Goal: Task Accomplishment & Management: Use online tool/utility

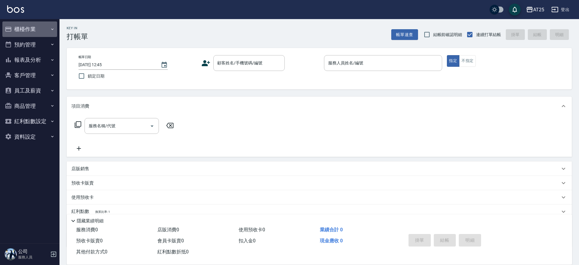
click at [39, 24] on button "櫃檯作業" at bounding box center [29, 28] width 55 height 15
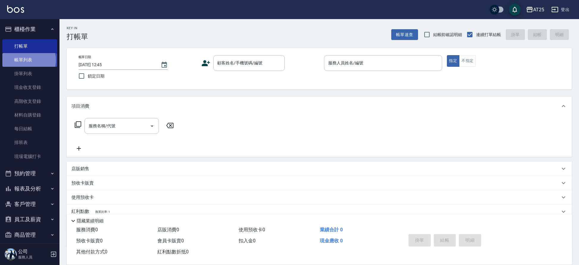
click at [28, 60] on link "帳單列表" at bounding box center [29, 60] width 55 height 14
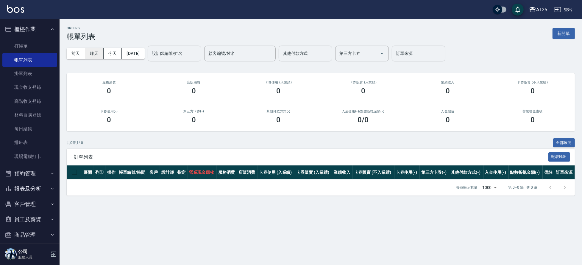
click at [99, 54] on button "昨天" at bounding box center [94, 53] width 18 height 11
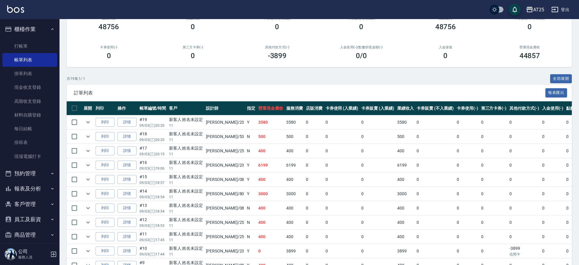
scroll to position [70, 0]
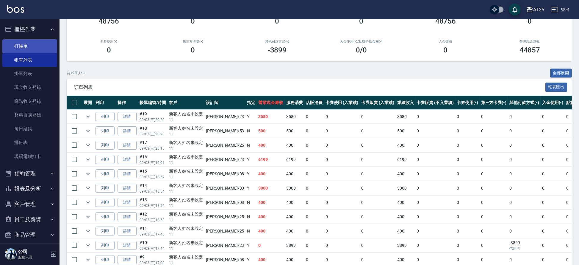
click at [16, 47] on link "打帳單" at bounding box center [29, 46] width 55 height 14
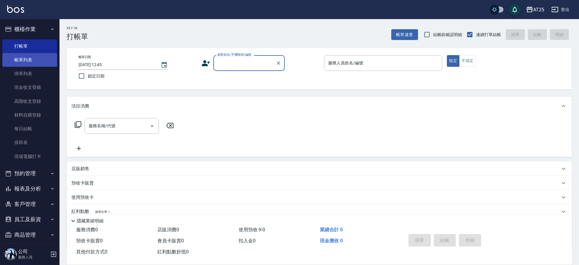
click at [39, 63] on link "帳單列表" at bounding box center [29, 60] width 55 height 14
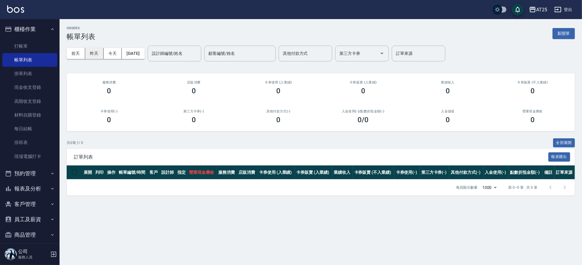
click at [91, 51] on button "昨天" at bounding box center [94, 53] width 18 height 11
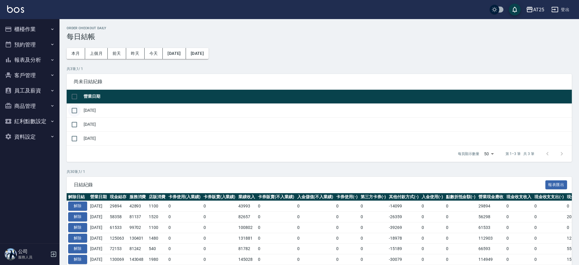
click at [77, 112] on input "checkbox" at bounding box center [74, 110] width 13 height 13
checkbox input "true"
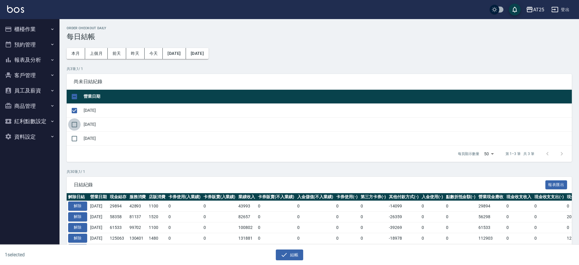
click at [76, 123] on input "checkbox" at bounding box center [74, 124] width 13 height 13
checkbox input "true"
click at [295, 252] on button "結帳" at bounding box center [290, 254] width 28 height 11
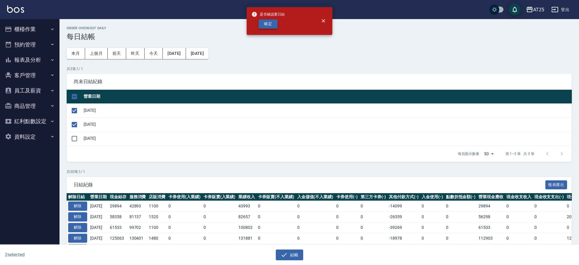
click at [268, 21] on button "確定" at bounding box center [268, 23] width 19 height 9
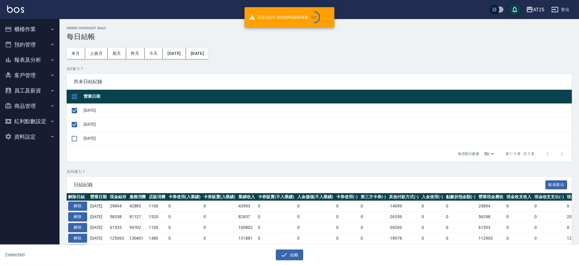
checkbox input "false"
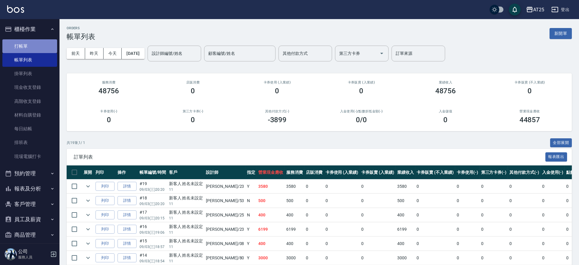
click at [37, 46] on link "打帳單" at bounding box center [29, 46] width 55 height 14
